Goal: Information Seeking & Learning: Find contact information

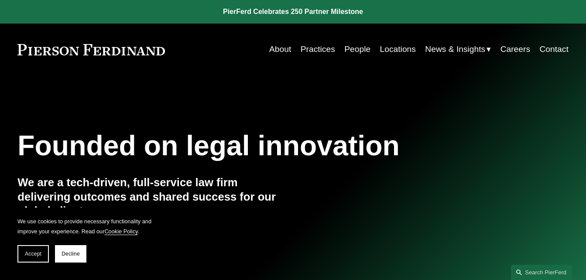
click at [358, 49] on link "People" at bounding box center [357, 49] width 26 height 17
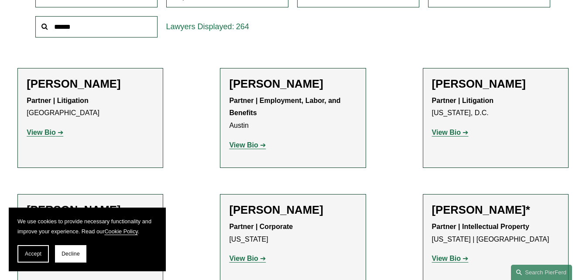
scroll to position [245, 0]
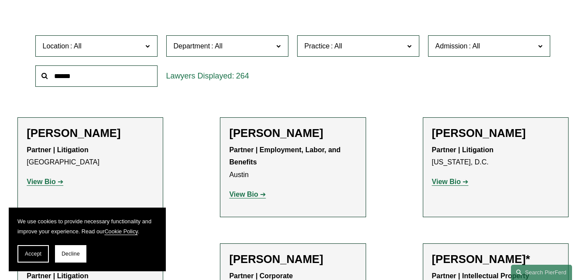
click at [97, 79] on input "text" at bounding box center [96, 75] width 122 height 21
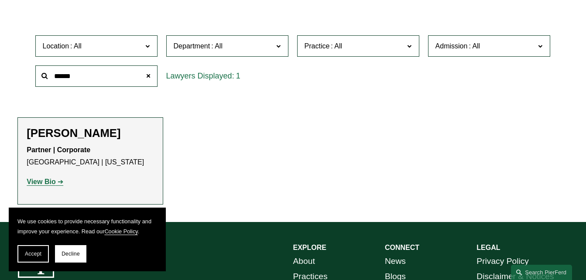
type input "******"
click at [95, 148] on p "Partner | Corporate [GEOGRAPHIC_DATA] | [US_STATE]" at bounding box center [90, 156] width 127 height 25
click at [46, 180] on strong "View Bio" at bounding box center [41, 181] width 29 height 7
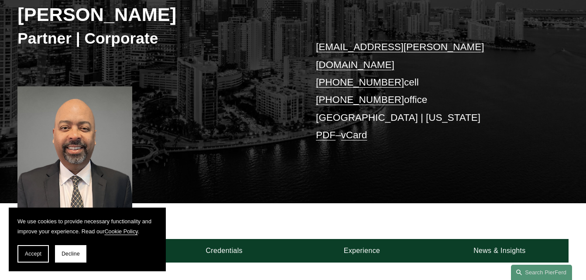
scroll to position [138, 0]
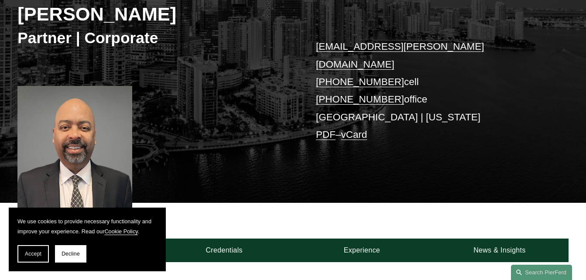
drag, startPoint x: 47, startPoint y: 242, endPoint x: 36, endPoint y: 253, distance: 15.7
click at [36, 253] on span "Accept" at bounding box center [33, 254] width 17 height 6
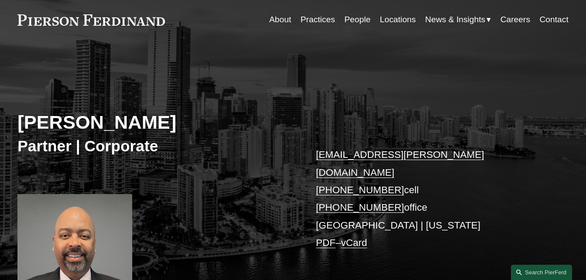
scroll to position [0, 0]
